Goal: Task Accomplishment & Management: Complete application form

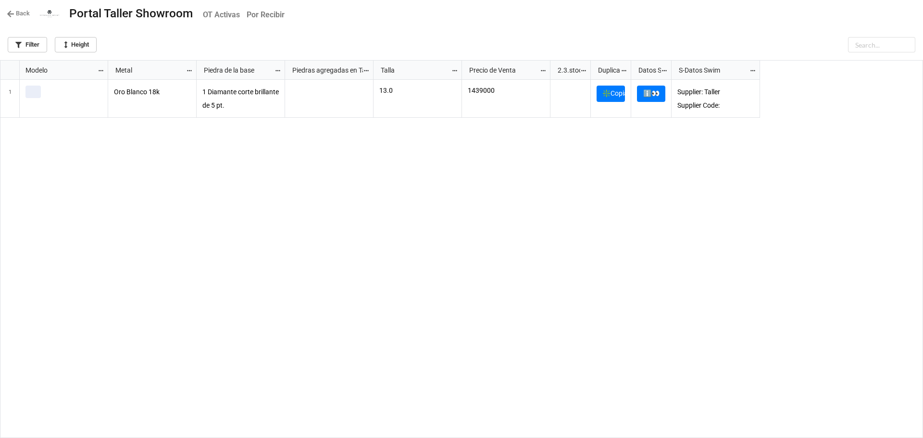
scroll to position [372, 917]
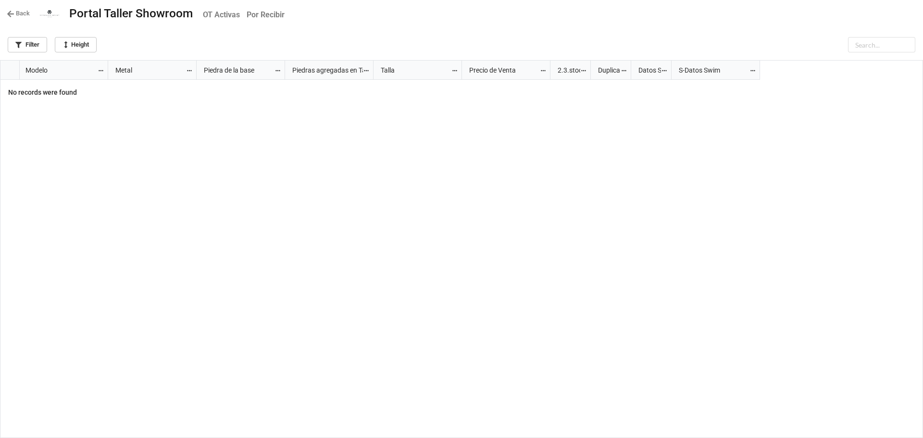
scroll to position [372, 917]
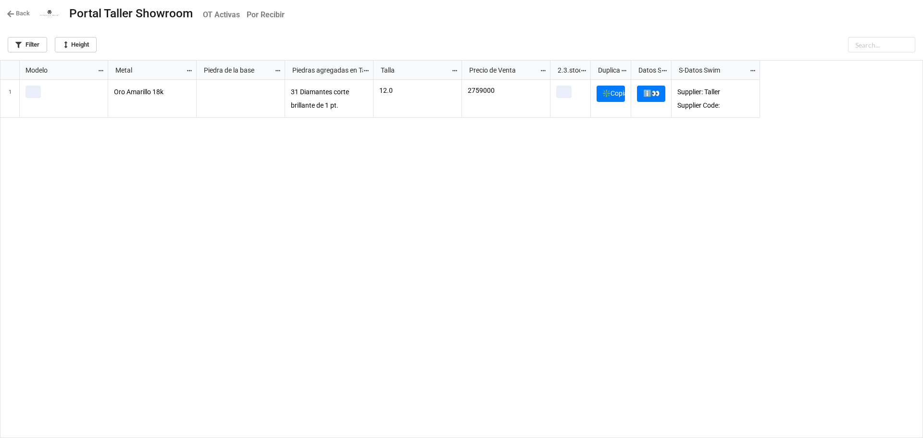
scroll to position [372, 917]
click at [17, 14] on link "Back" at bounding box center [18, 14] width 23 height 10
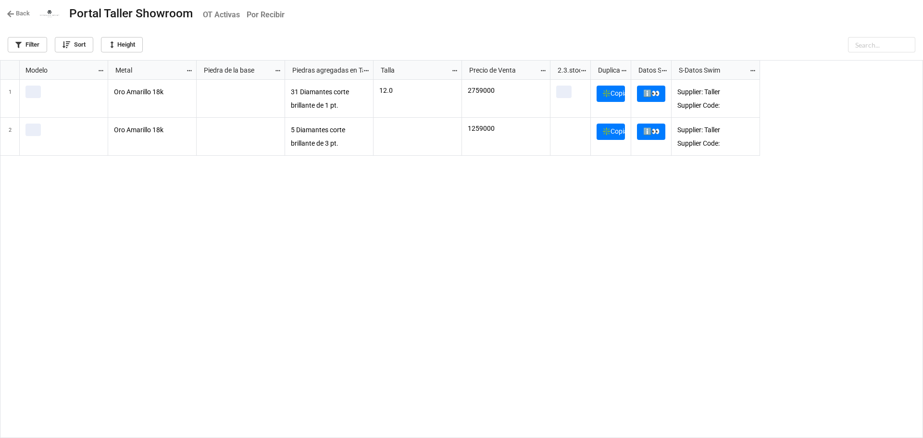
scroll to position [372, 917]
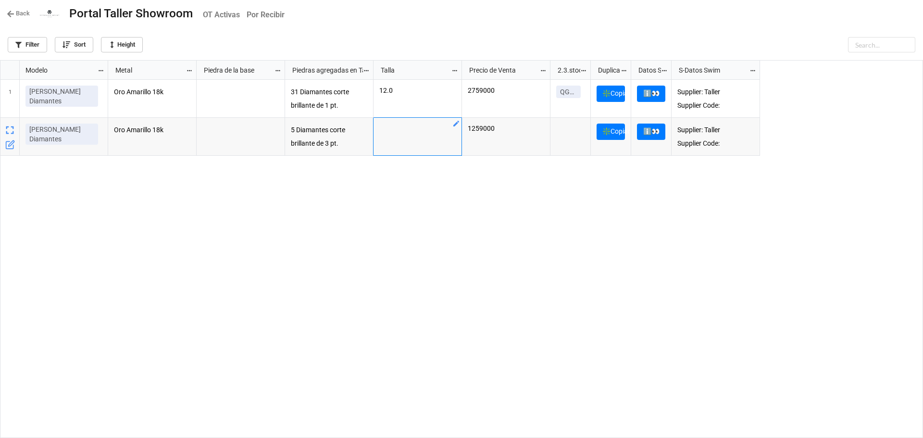
click at [458, 126] on icon "grid" at bounding box center [456, 124] width 8 height 8
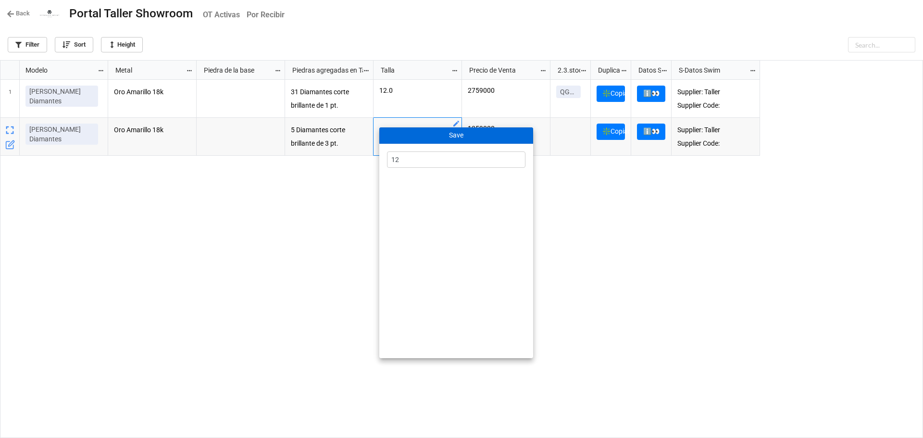
type input "12"
click at [457, 132] on button "Save" at bounding box center [456, 135] width 154 height 16
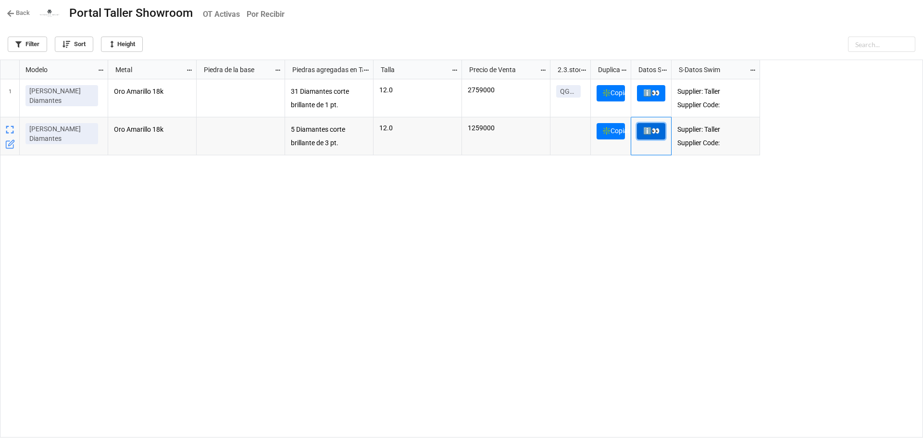
click at [650, 134] on link "ℹ️👀" at bounding box center [651, 131] width 28 height 16
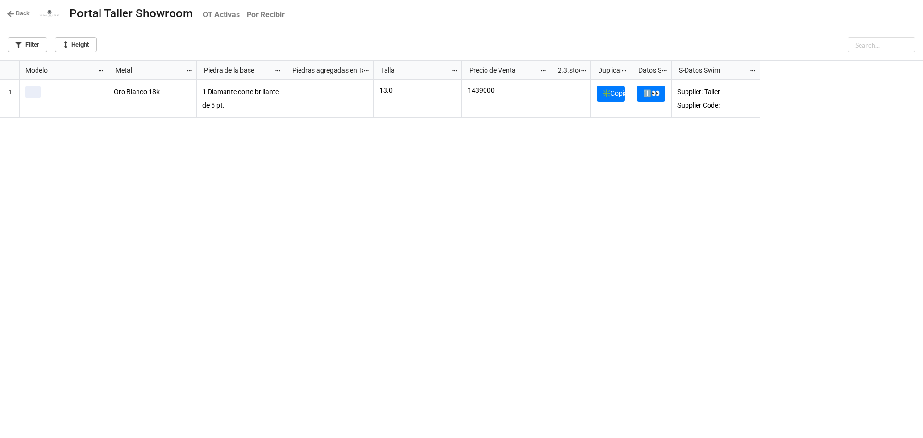
scroll to position [372, 917]
click at [659, 102] on link "ℹ️👀" at bounding box center [651, 94] width 28 height 16
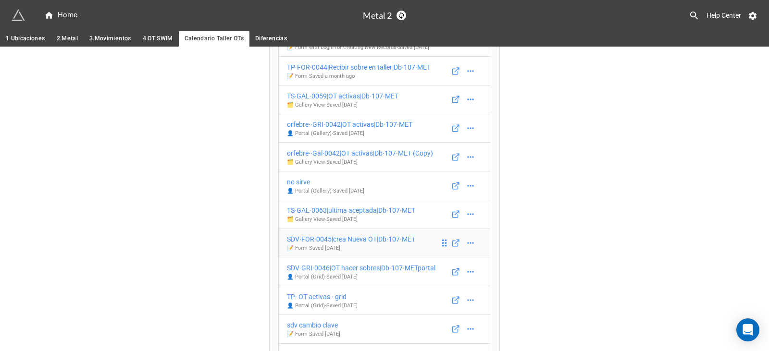
scroll to position [225, 0]
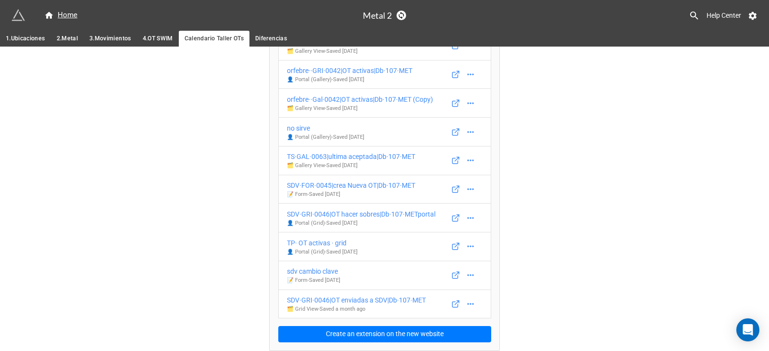
click at [113, 35] on span "3.Movimientos" at bounding box center [110, 39] width 42 height 10
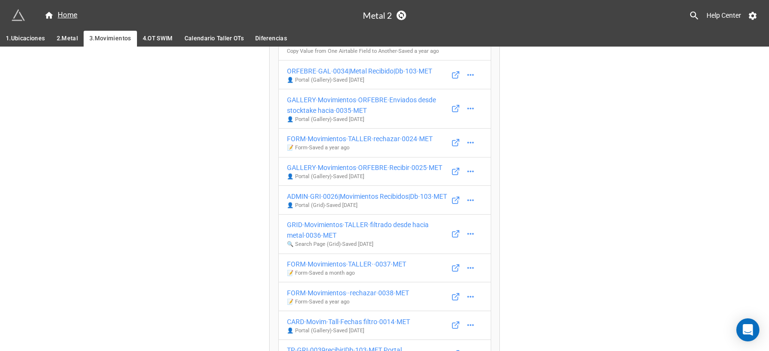
scroll to position [433, 0]
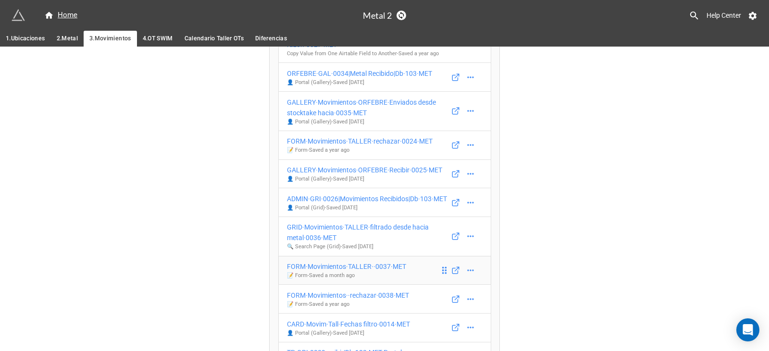
click at [369, 230] on div "TP·GRI·0014|Fechas filtro|Db·103·MET 🗂️ Grid View - Saved 6 months ago Movimien…" at bounding box center [384, 162] width 213 height 917
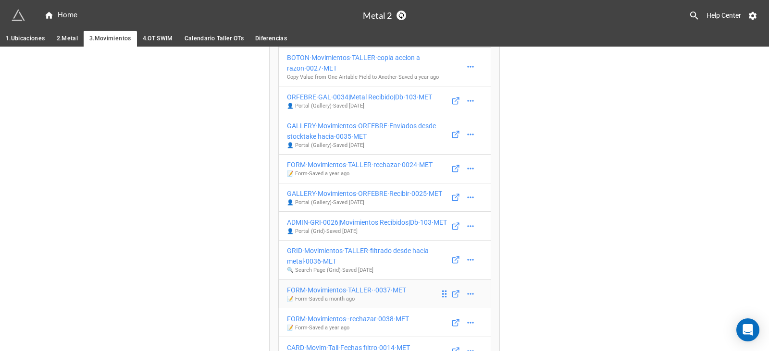
click at [371, 285] on div "FORM·Movimientos·TALLER··0037·MET" at bounding box center [346, 290] width 119 height 11
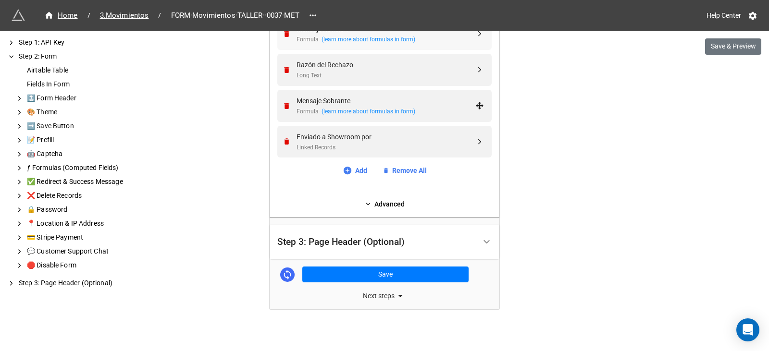
scroll to position [924, 0]
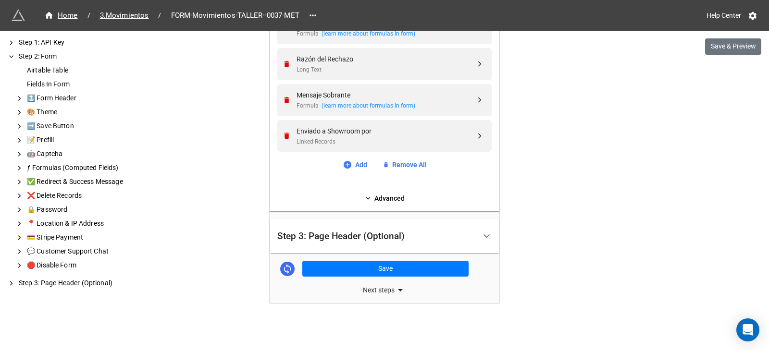
click at [326, 232] on div "Step 3: Page Header (Optional)" at bounding box center [340, 237] width 127 height 10
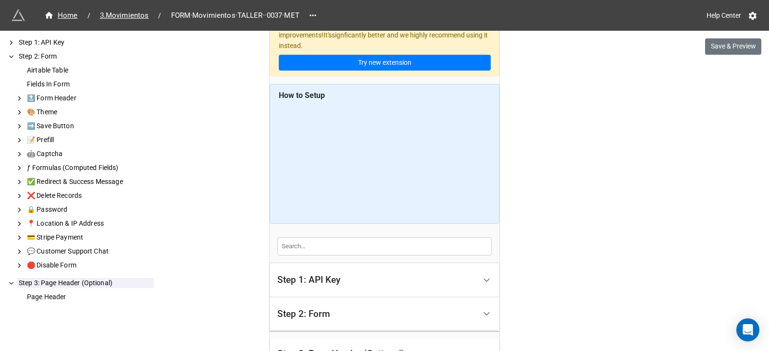
scroll to position [0, 0]
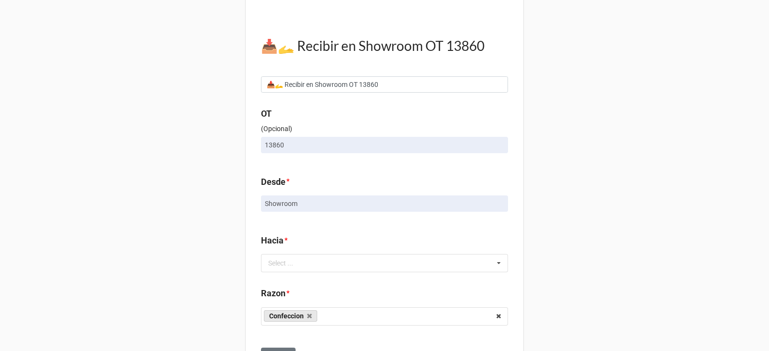
scroll to position [98, 0]
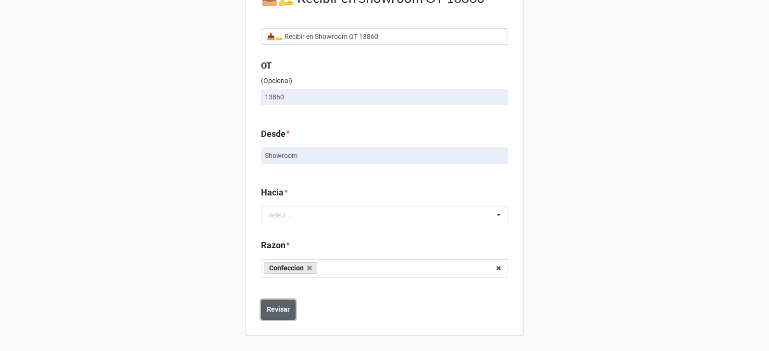
click at [282, 305] on b "Revisar" at bounding box center [278, 310] width 23 height 10
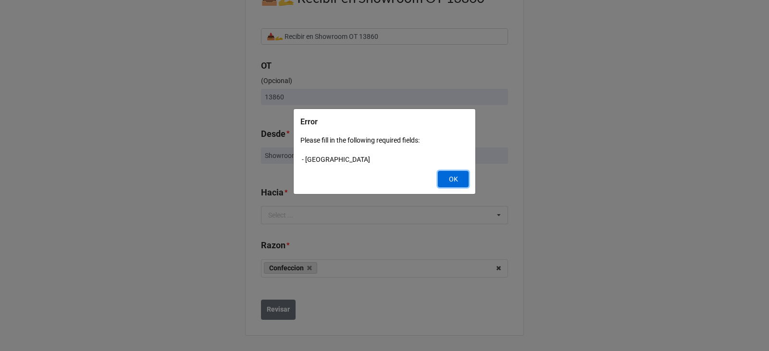
click at [456, 177] on button "OK" at bounding box center [453, 179] width 31 height 16
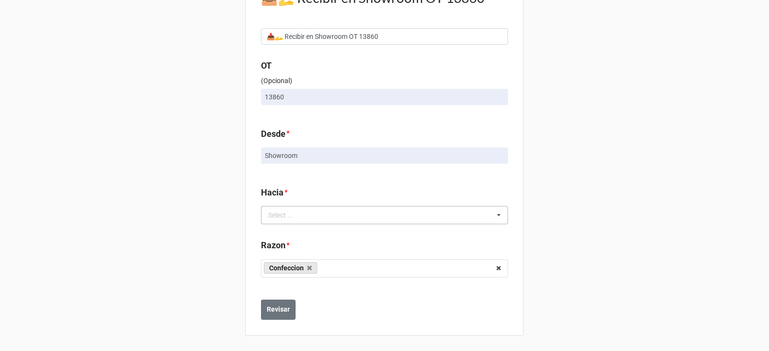
click at [401, 210] on div "Select ... No results found." at bounding box center [384, 215] width 247 height 18
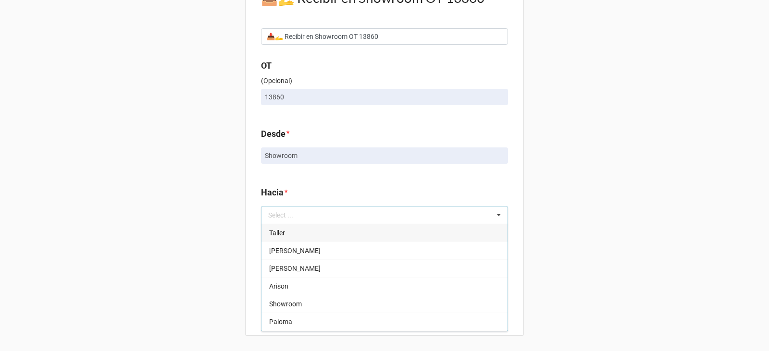
click at [415, 232] on div "Taller" at bounding box center [384, 233] width 246 height 18
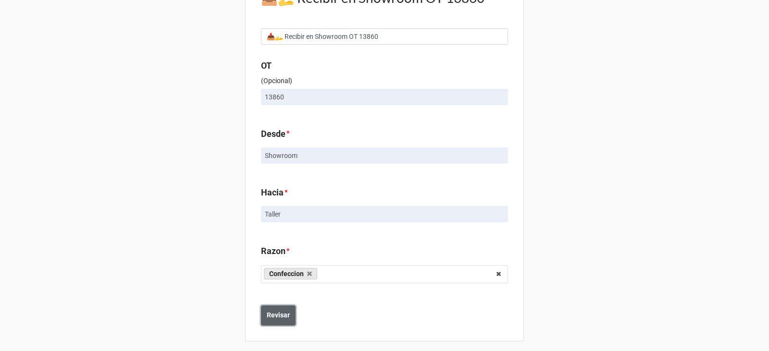
click at [283, 313] on b "Revisar" at bounding box center [278, 315] width 23 height 10
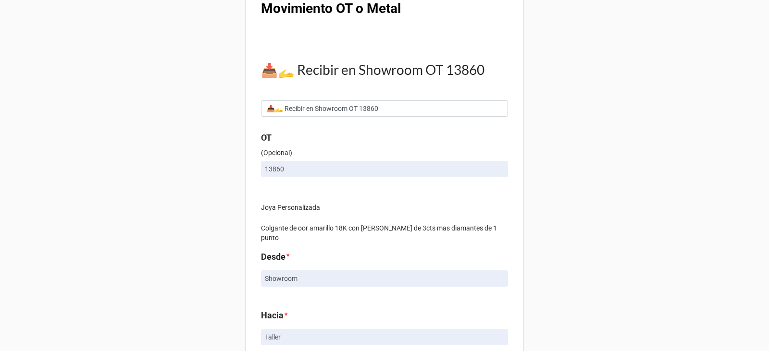
scroll to position [48, 0]
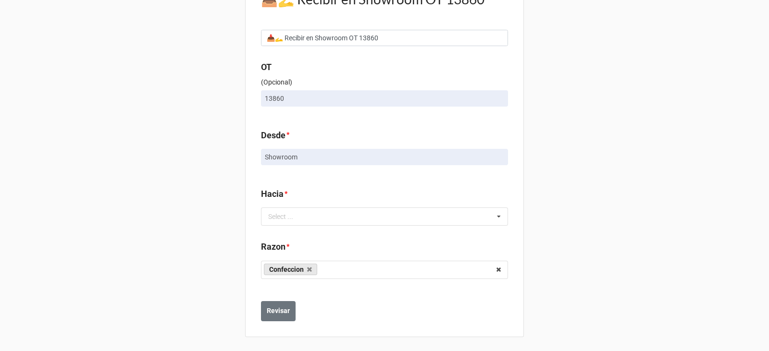
scroll to position [98, 0]
click at [417, 216] on div "Select ... No results found." at bounding box center [384, 215] width 247 height 18
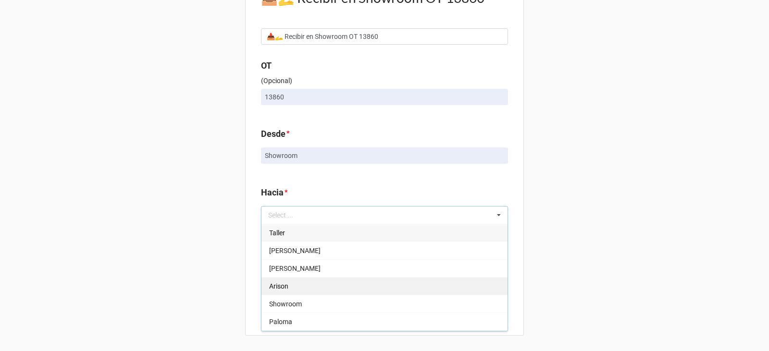
click at [400, 279] on div "Arison" at bounding box center [384, 286] width 246 height 18
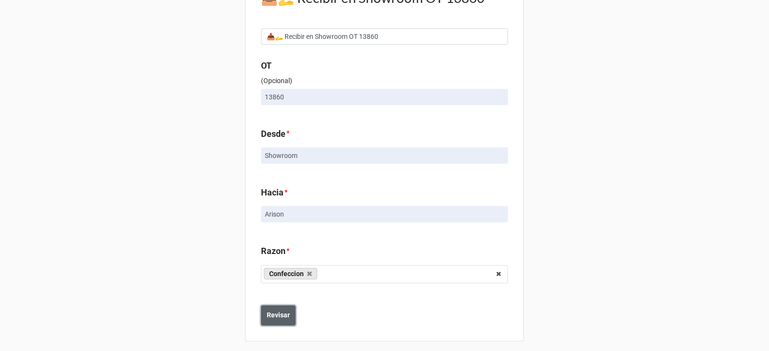
click at [284, 314] on b "Revisar" at bounding box center [278, 315] width 23 height 10
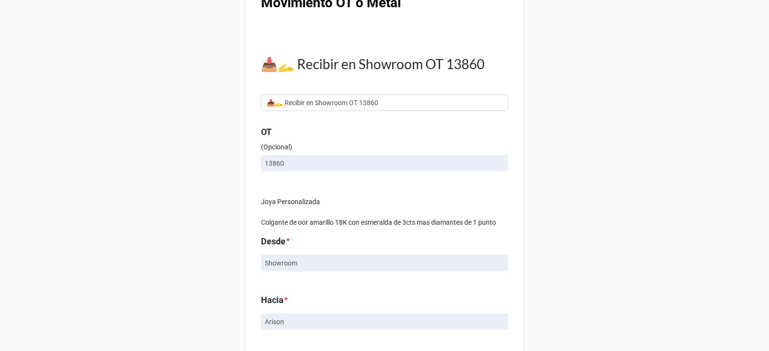
scroll to position [48, 0]
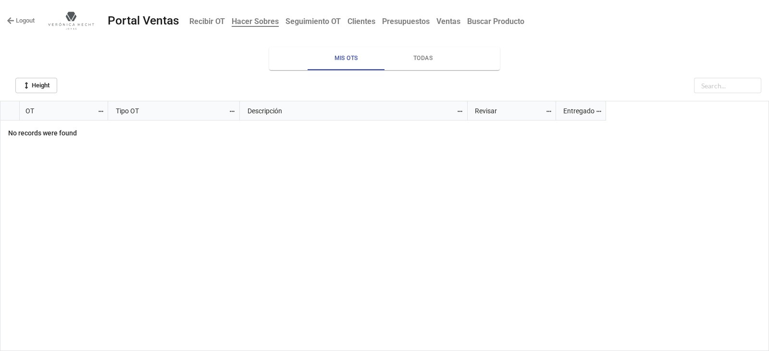
scroll to position [245, 763]
click at [421, 58] on span "Todas" at bounding box center [422, 58] width 65 height 10
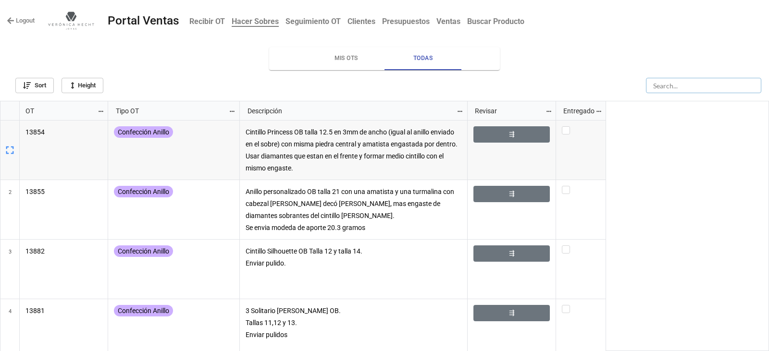
click at [704, 84] on input "text" at bounding box center [703, 85] width 115 height 15
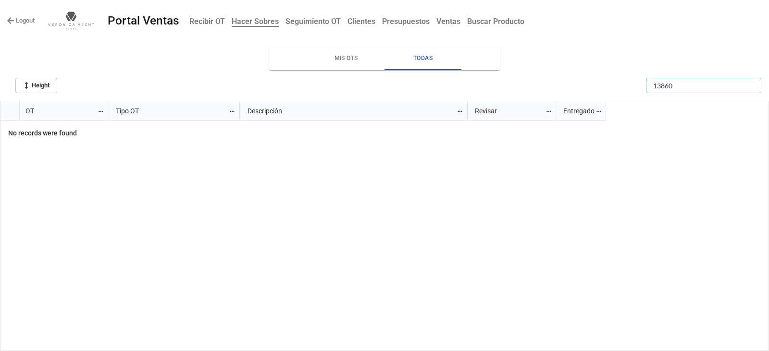
type input "13860"
click at [427, 54] on span "Todas" at bounding box center [422, 58] width 65 height 10
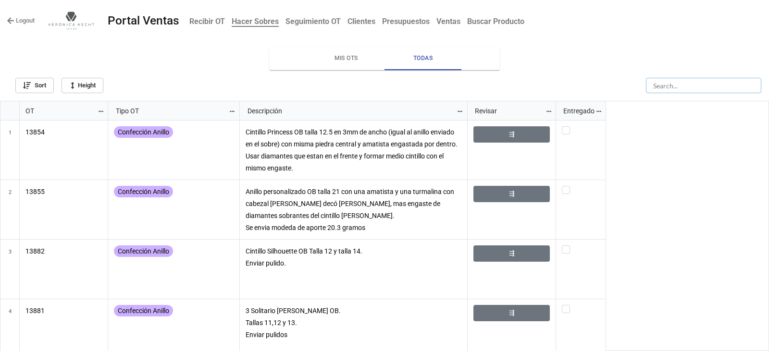
click at [704, 82] on input "text" at bounding box center [703, 85] width 115 height 15
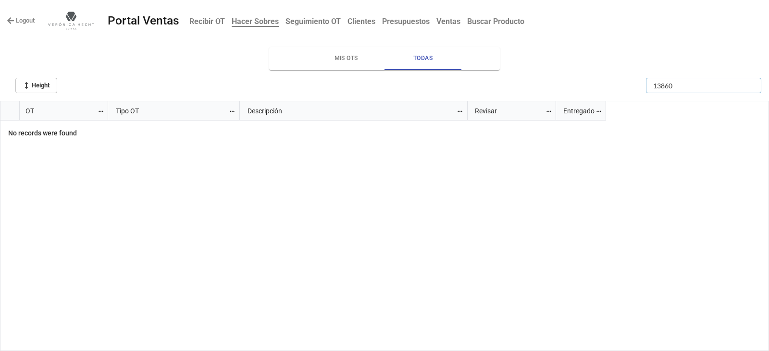
type input "13860"
click at [33, 21] on link "Logout" at bounding box center [21, 21] width 28 height 10
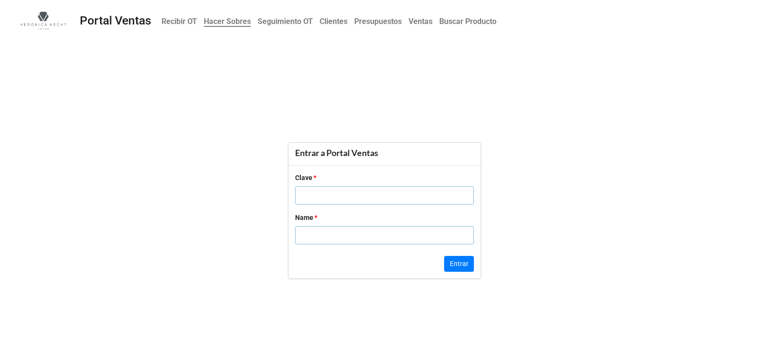
click at [458, 195] on input "text" at bounding box center [384, 195] width 179 height 18
type input "[PERSON_NAME]"
click at [414, 233] on input "text" at bounding box center [384, 235] width 179 height 18
type input "5555"
click at [459, 267] on button "Entrar" at bounding box center [459, 264] width 30 height 16
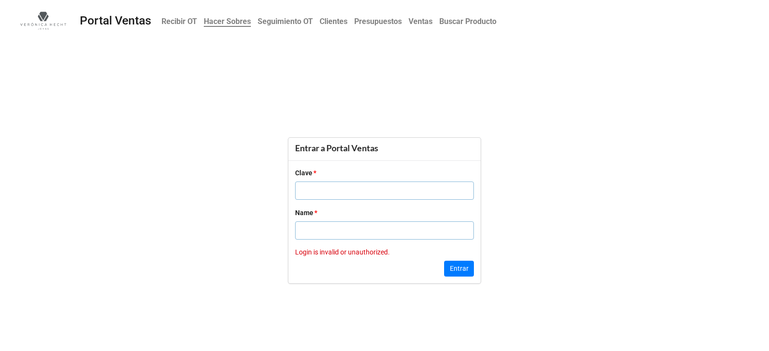
click at [342, 195] on input "text" at bounding box center [384, 191] width 179 height 18
type input "5555"
click at [350, 234] on input "text" at bounding box center [384, 231] width 179 height 18
type input "Daniela"
click at [464, 266] on button "Entrar" at bounding box center [459, 269] width 30 height 16
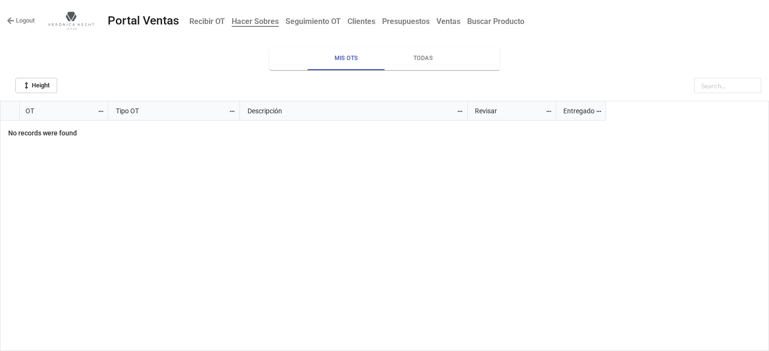
scroll to position [245, 763]
click at [416, 61] on span "Todas" at bounding box center [422, 58] width 65 height 10
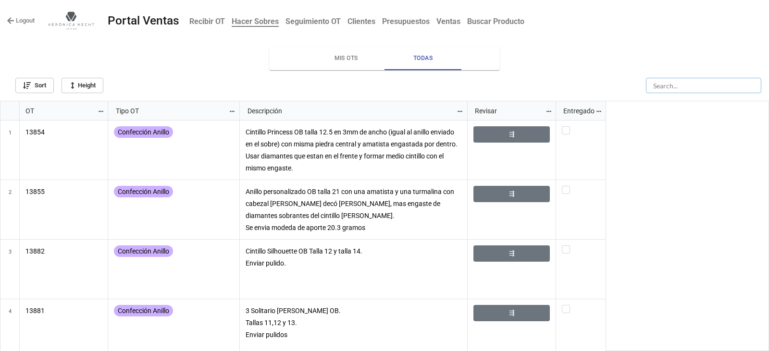
click at [712, 82] on input "text" at bounding box center [703, 85] width 115 height 15
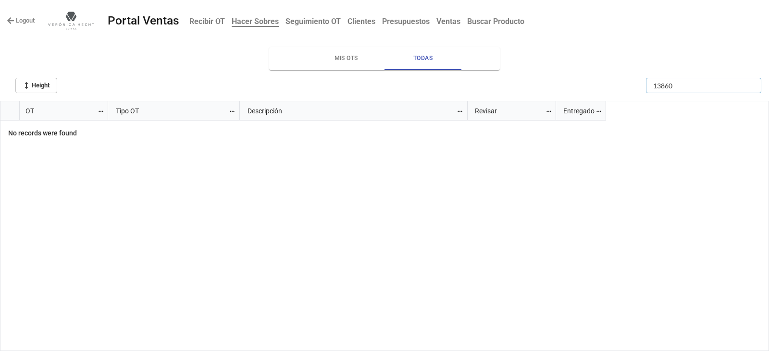
type input "13860"
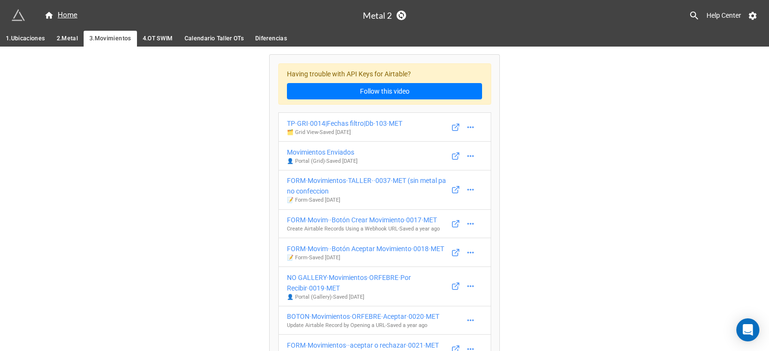
click at [195, 37] on span "Calendario Taller OTs" at bounding box center [214, 39] width 59 height 10
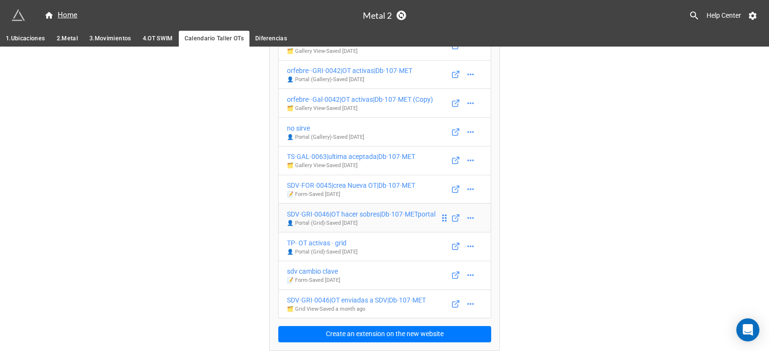
scroll to position [177, 0]
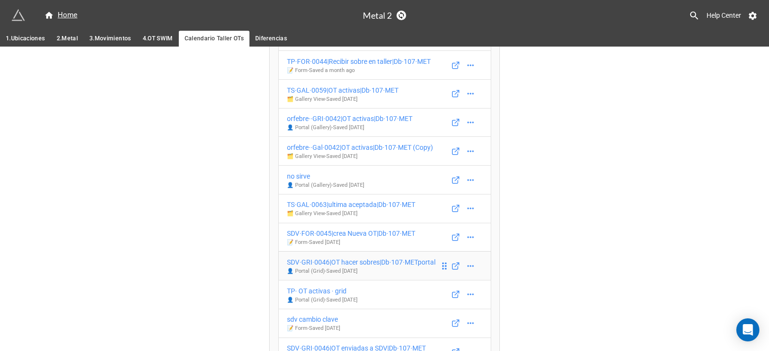
click at [384, 213] on div "card ot 🔗 Share Public Link for Individual Airtable Record - Saved 3 months ago…" at bounding box center [384, 151] width 213 height 431
click at [395, 266] on div "SDV·GRI·0046|OT hacer sobres|Db·107·METportal" at bounding box center [361, 262] width 148 height 11
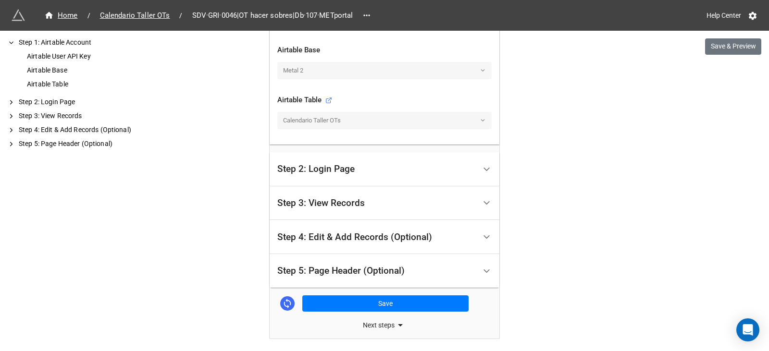
scroll to position [371, 0]
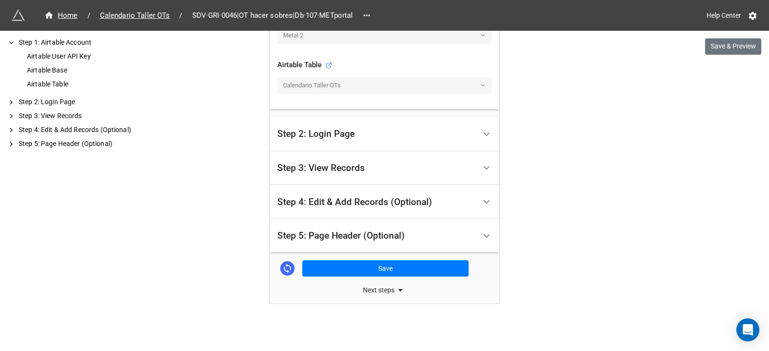
click at [322, 127] on div "Step 2: Login Page" at bounding box center [376, 134] width 198 height 23
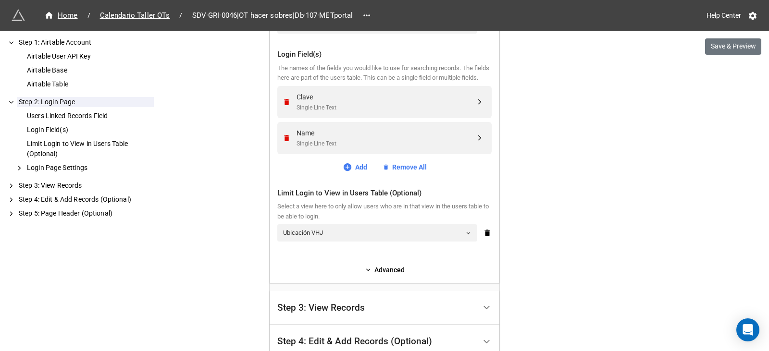
scroll to position [402, 0]
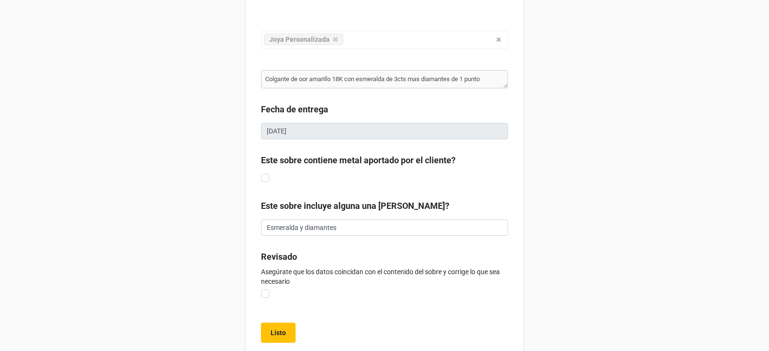
scroll to position [70, 0]
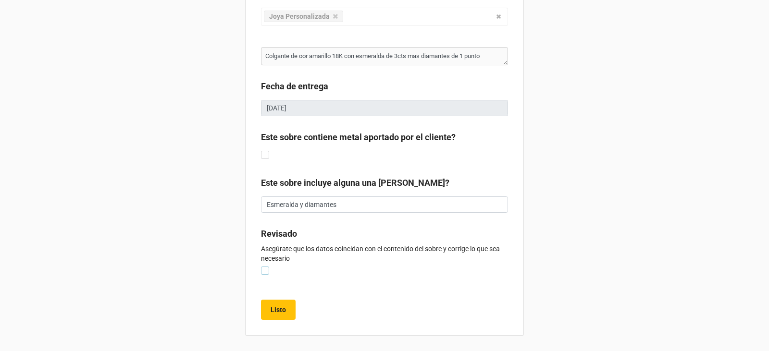
click at [263, 267] on label at bounding box center [265, 267] width 8 height 0
type textarea "x"
checkbox input "true"
type textarea "x"
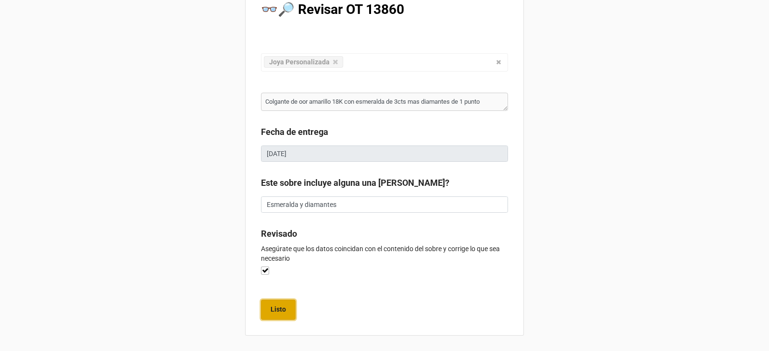
click at [284, 305] on button "Listo" at bounding box center [278, 310] width 35 height 20
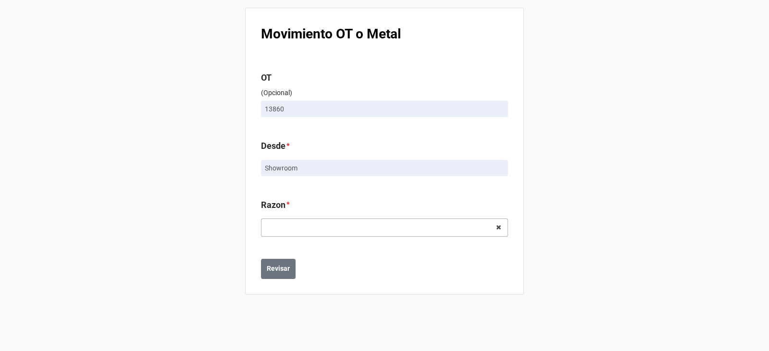
click at [355, 229] on div "Confeccion Engaste Pulido Terminado Enviado a Showroom Enviado a Taller Enviado…" at bounding box center [384, 228] width 247 height 18
click at [360, 247] on div "Confeccion" at bounding box center [384, 245] width 246 height 18
click at [356, 224] on div "Select ... No results found." at bounding box center [384, 228] width 247 height 18
click at [362, 301] on div "Arison" at bounding box center [384, 299] width 246 height 18
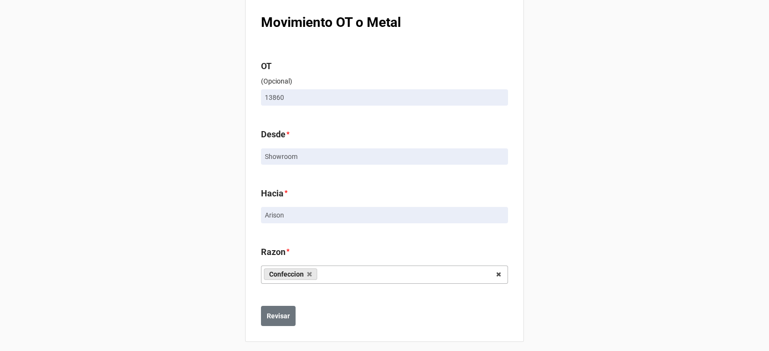
scroll to position [18, 0]
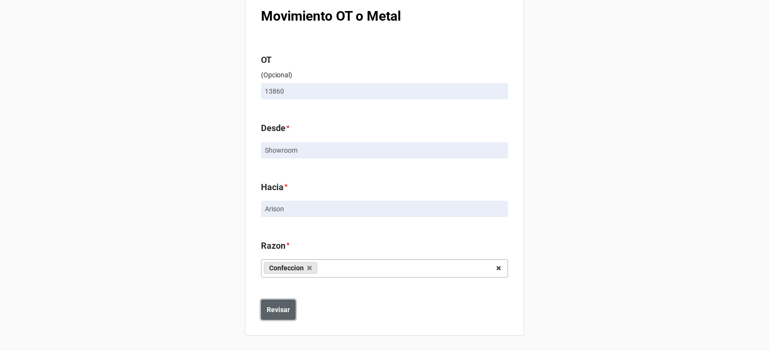
click at [274, 310] on b "Revisar" at bounding box center [278, 310] width 23 height 10
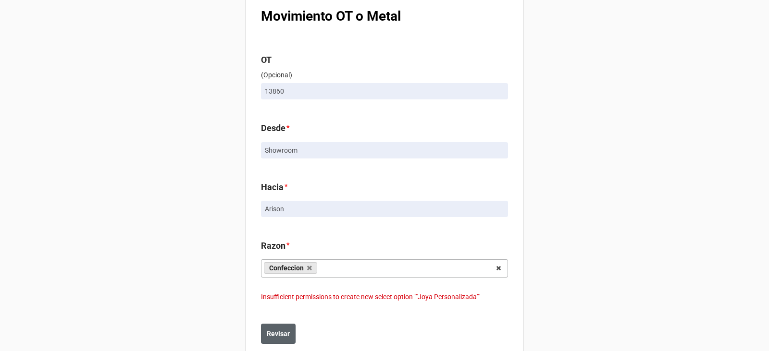
click at [569, 41] on div "Movimiento OT o Metal OT (Opcional) 13860 Desde * Showroom Hacia * Arison Razon…" at bounding box center [384, 178] width 769 height 393
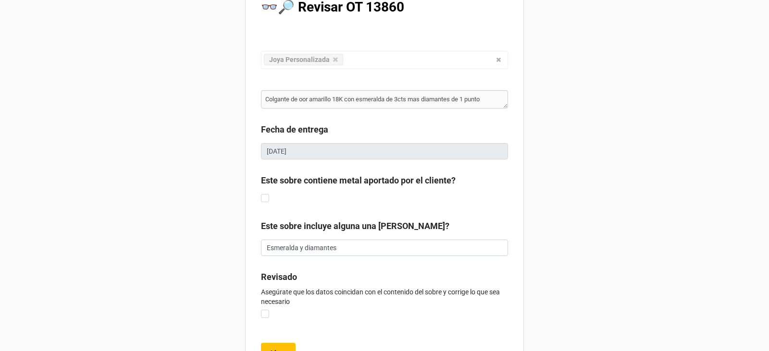
scroll to position [48, 0]
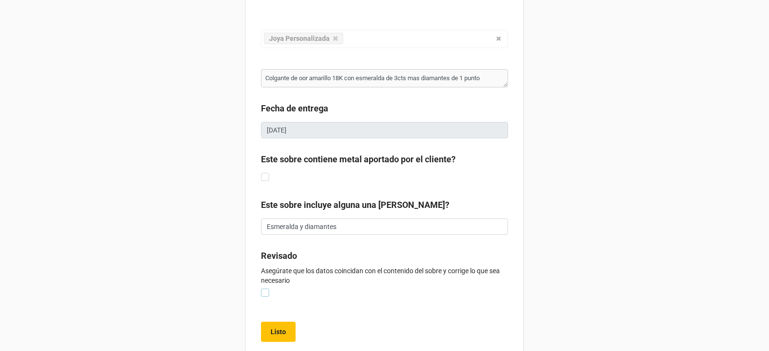
drag, startPoint x: 264, startPoint y: 292, endPoint x: 266, endPoint y: 298, distance: 6.4
click at [265, 289] on label at bounding box center [265, 289] width 8 height 0
type textarea "x"
checkbox input "true"
type textarea "x"
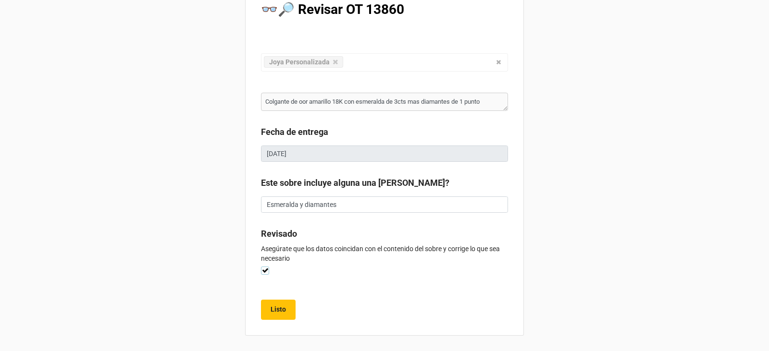
scroll to position [25, 0]
click at [273, 314] on b "Listo" at bounding box center [278, 310] width 15 height 10
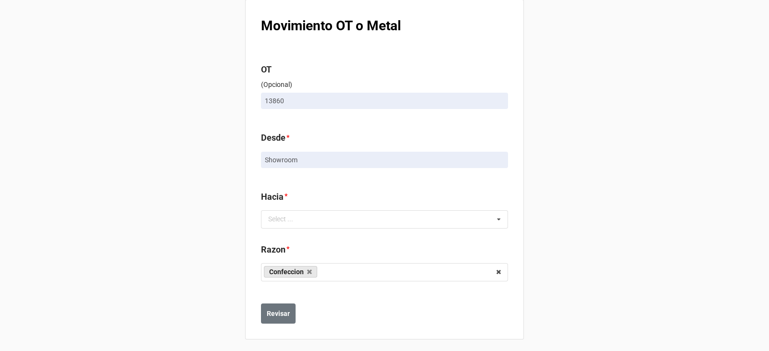
scroll to position [12, 0]
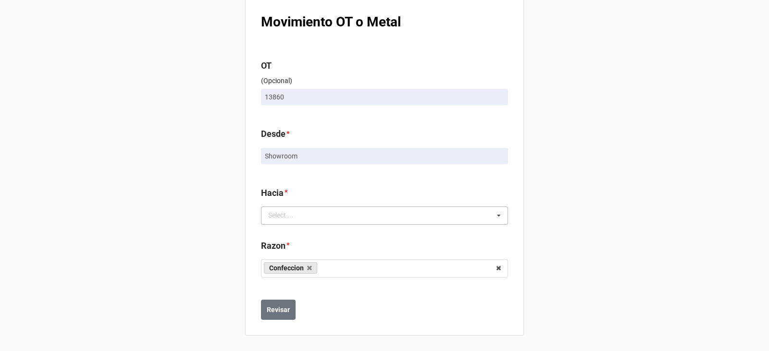
click at [330, 210] on div "Select ... No results found." at bounding box center [384, 216] width 247 height 18
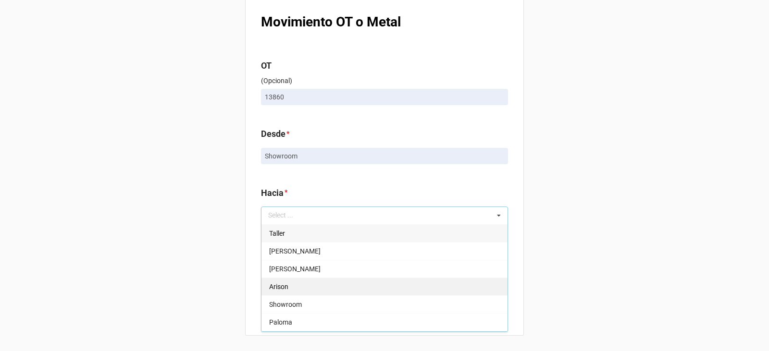
click at [316, 288] on div "Arison" at bounding box center [384, 287] width 246 height 18
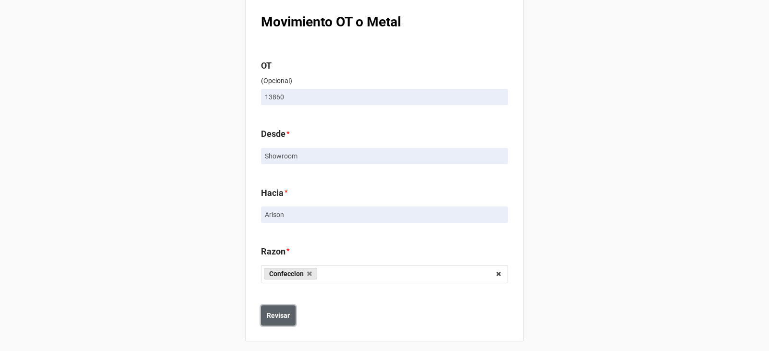
click at [289, 315] on button "Revisar" at bounding box center [278, 316] width 35 height 20
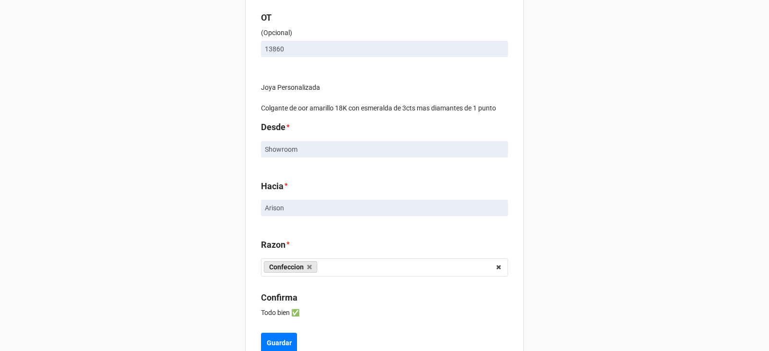
scroll to position [93, 0]
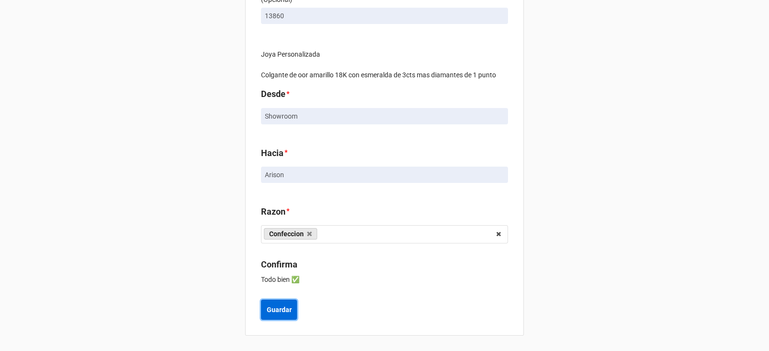
click at [276, 301] on button "Guardar" at bounding box center [279, 310] width 36 height 20
